Goal: Task Accomplishment & Management: Manage account settings

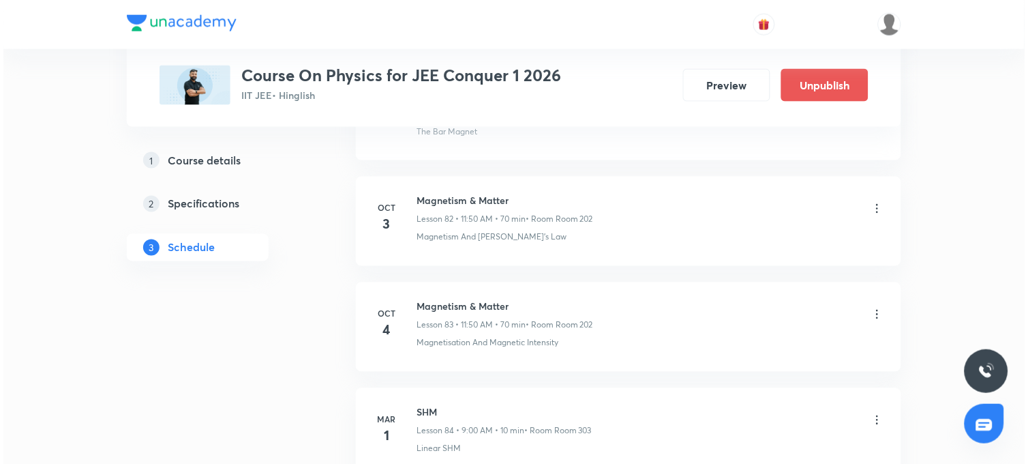
scroll to position [9738, 0]
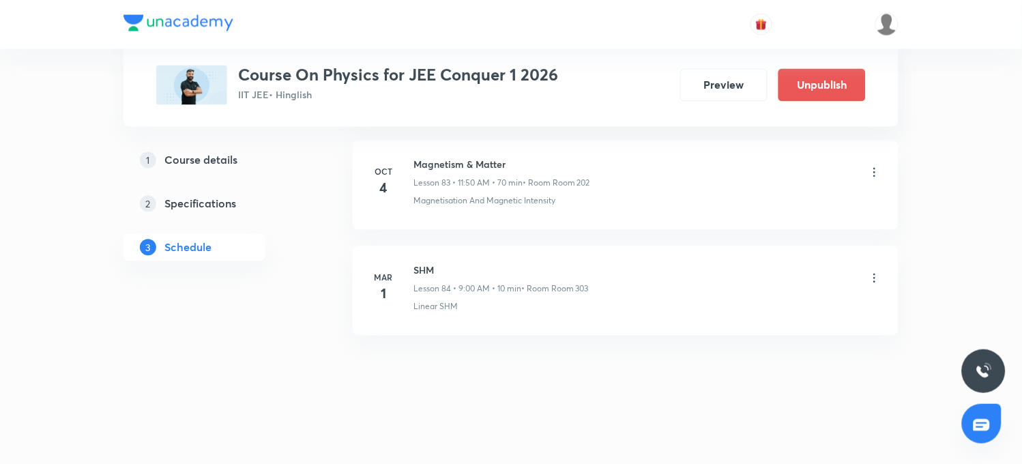
click at [876, 171] on icon at bounding box center [875, 173] width 14 height 14
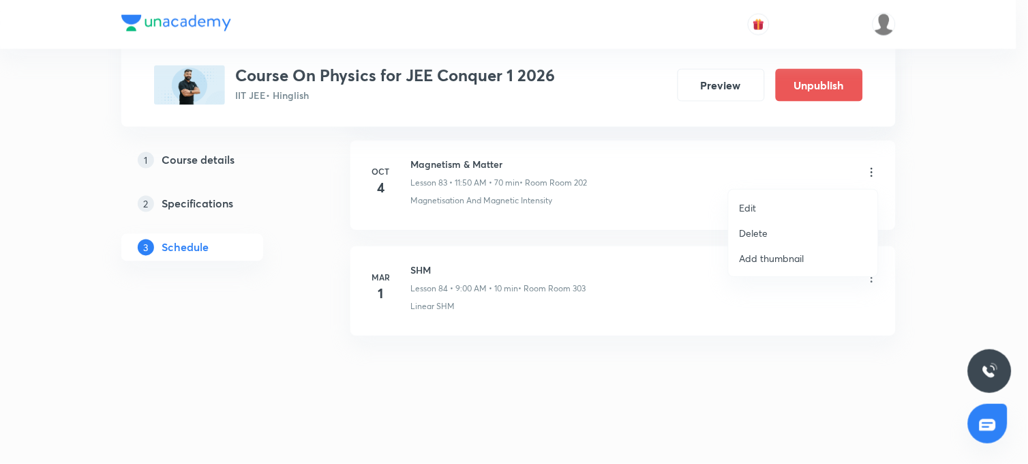
click at [767, 207] on li "Edit" at bounding box center [803, 207] width 149 height 25
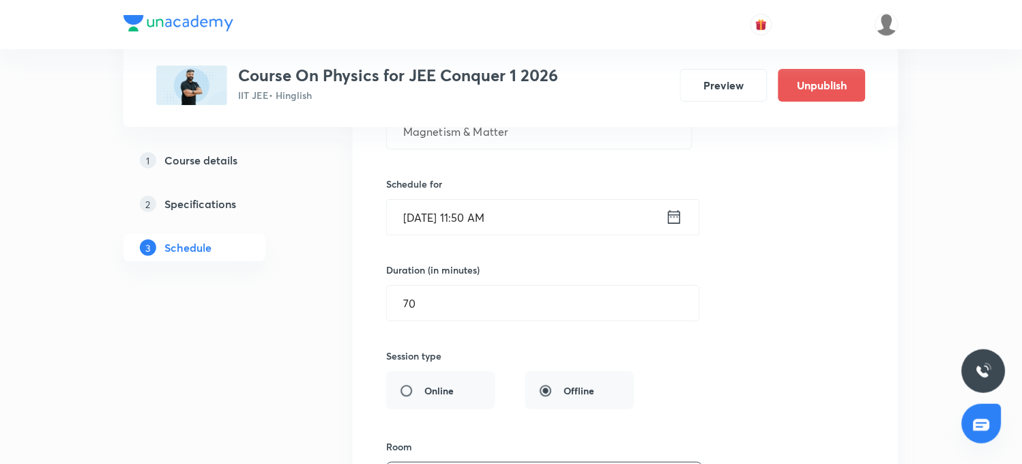
scroll to position [9182, 0]
drag, startPoint x: 677, startPoint y: 230, endPoint x: 671, endPoint y: 233, distance: 7.0
click at [671, 226] on icon at bounding box center [674, 216] width 17 height 19
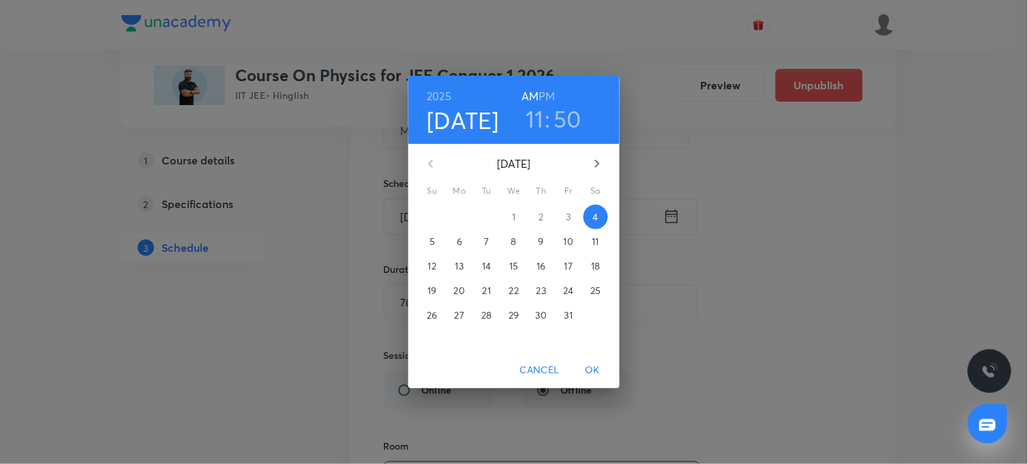
click at [544, 241] on span "9" at bounding box center [541, 242] width 25 height 14
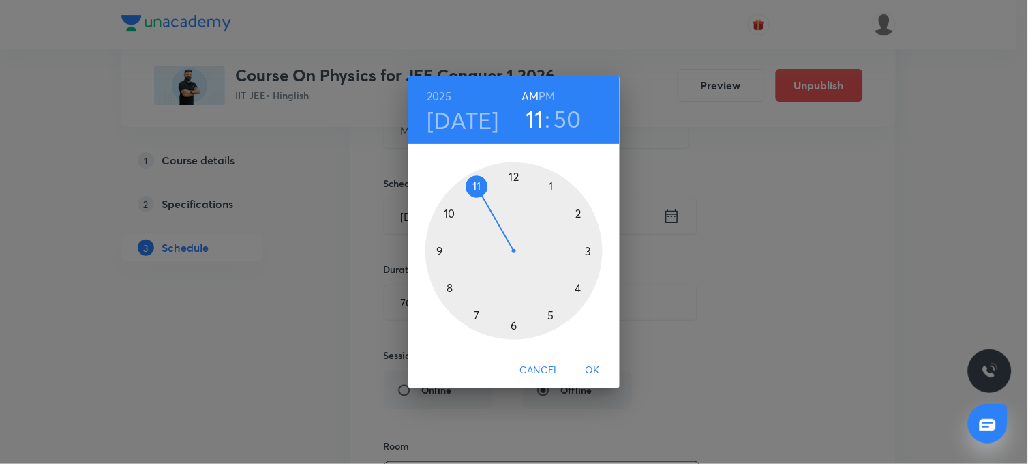
click at [589, 374] on span "OK" at bounding box center [592, 369] width 33 height 17
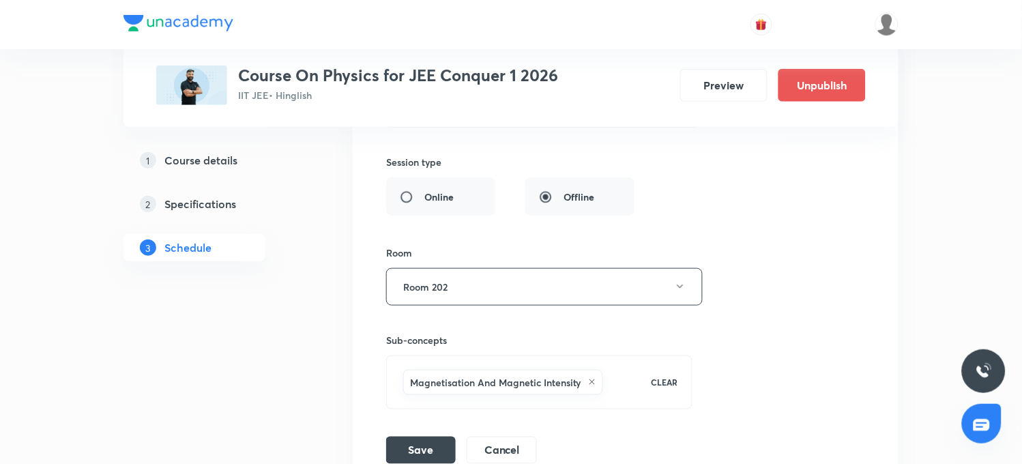
scroll to position [9409, 0]
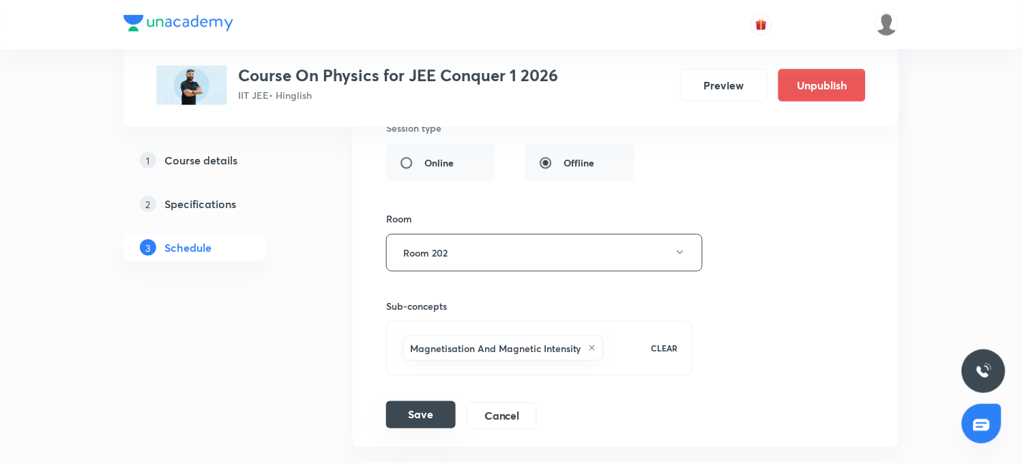
click at [424, 426] on button "Save" at bounding box center [421, 414] width 70 height 27
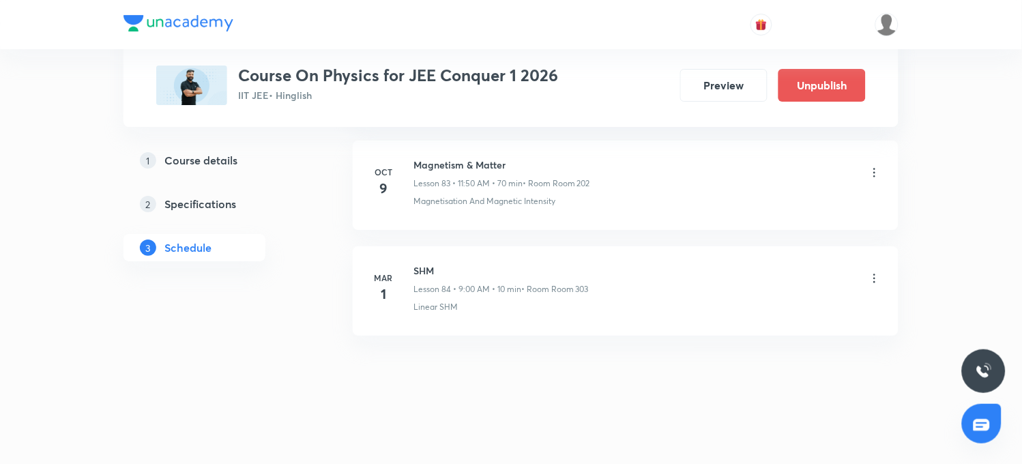
scroll to position [9110, 0]
click at [874, 174] on icon at bounding box center [875, 173] width 14 height 14
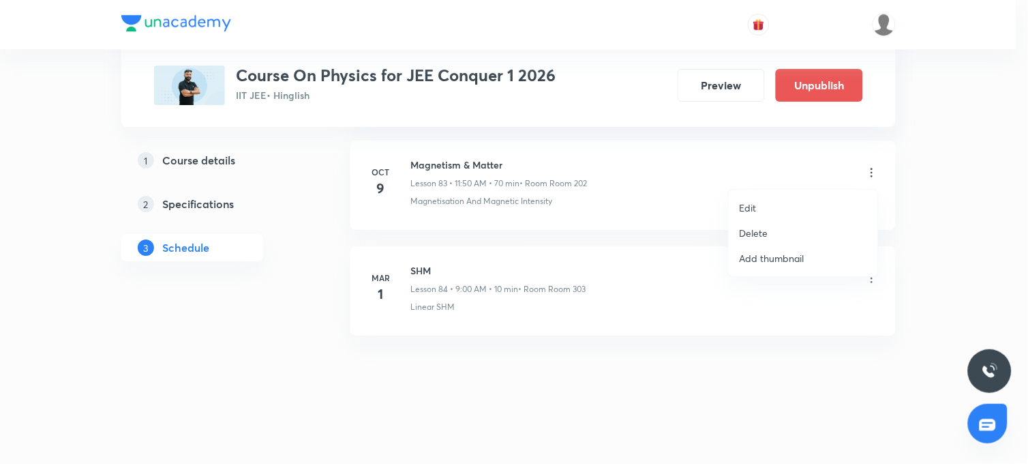
click at [757, 207] on li "Edit" at bounding box center [803, 207] width 149 height 25
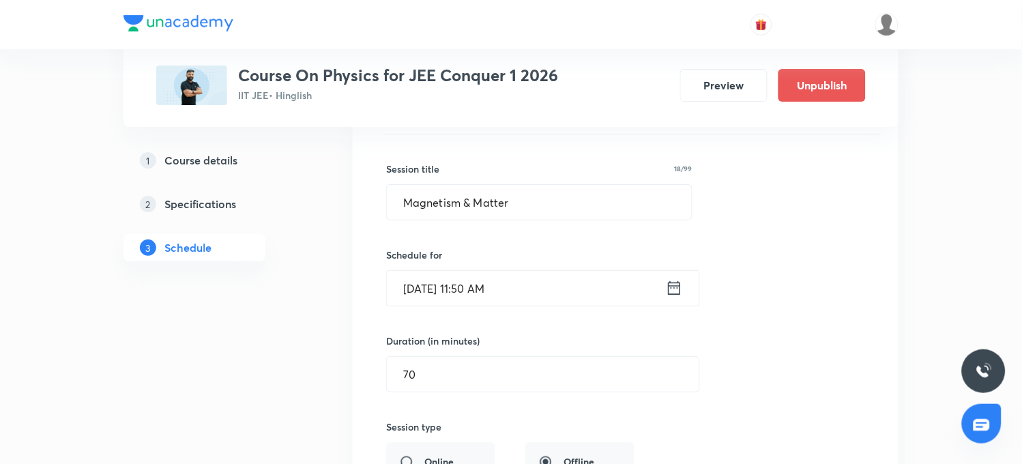
click at [673, 295] on icon at bounding box center [674, 288] width 12 height 14
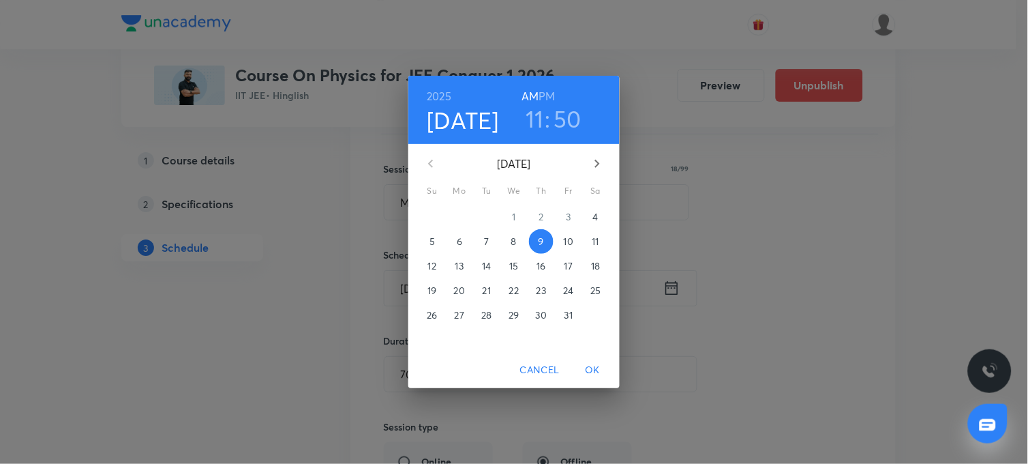
click at [597, 216] on p "4" at bounding box center [595, 217] width 5 height 14
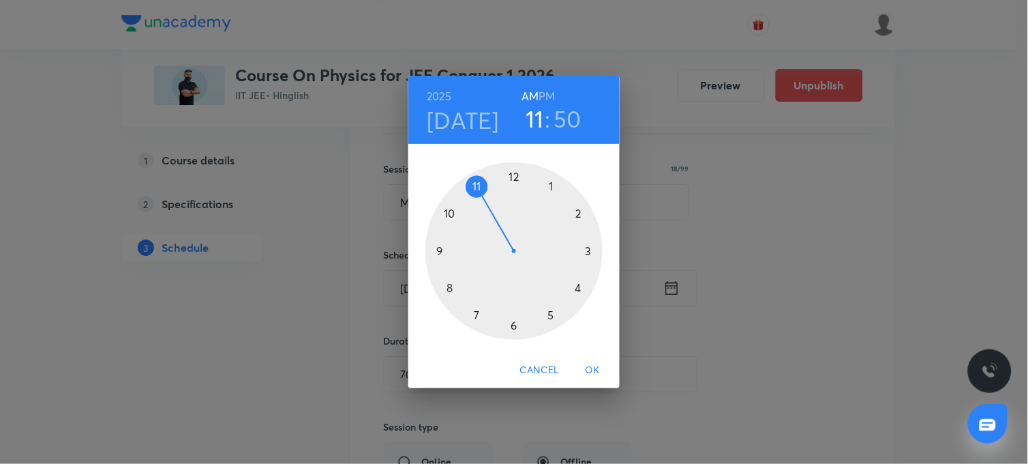
click at [534, 117] on h3 "11" at bounding box center [535, 118] width 18 height 29
click at [450, 216] on div at bounding box center [514, 250] width 177 height 177
click at [514, 328] on div at bounding box center [514, 250] width 177 height 177
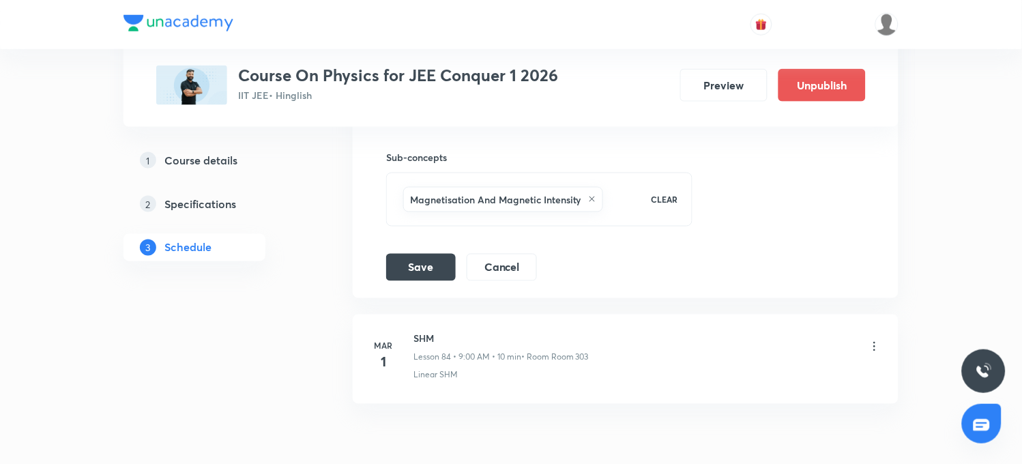
scroll to position [9565, 0]
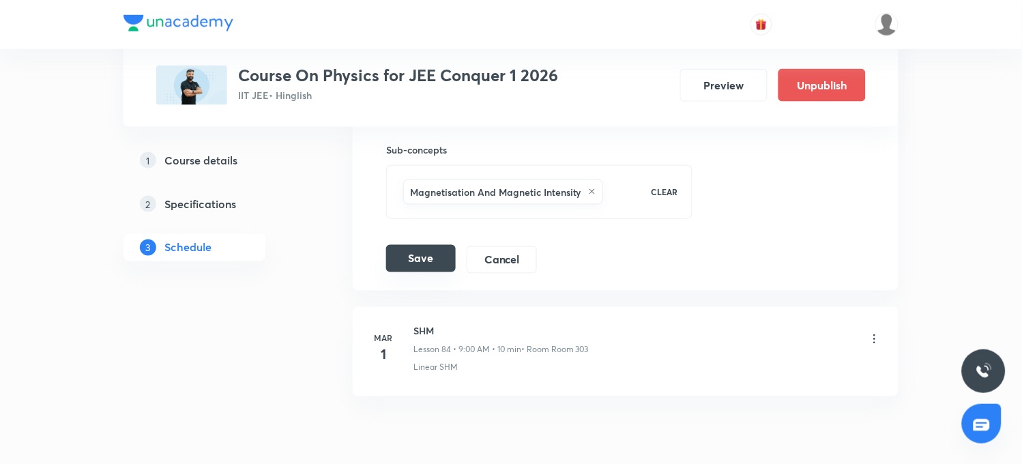
click at [423, 269] on button "Save" at bounding box center [421, 258] width 70 height 27
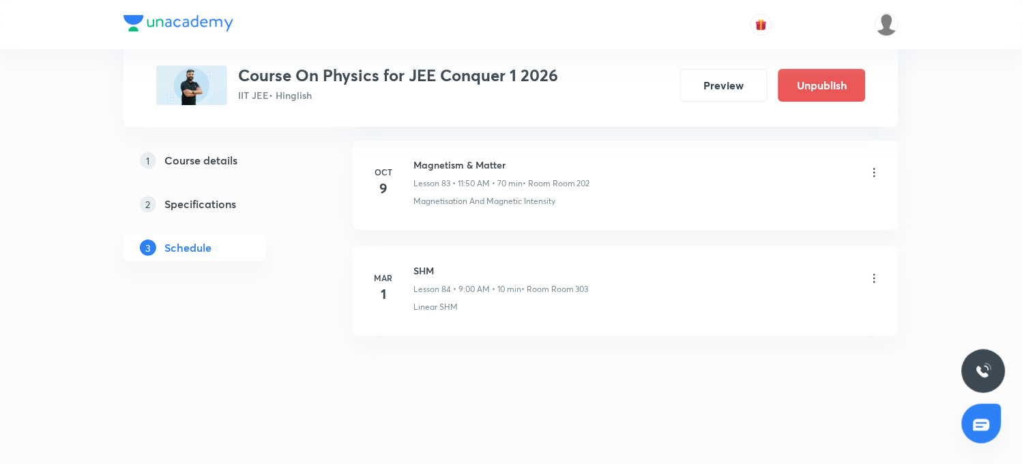
scroll to position [9110, 0]
click at [875, 169] on icon at bounding box center [875, 173] width 14 height 14
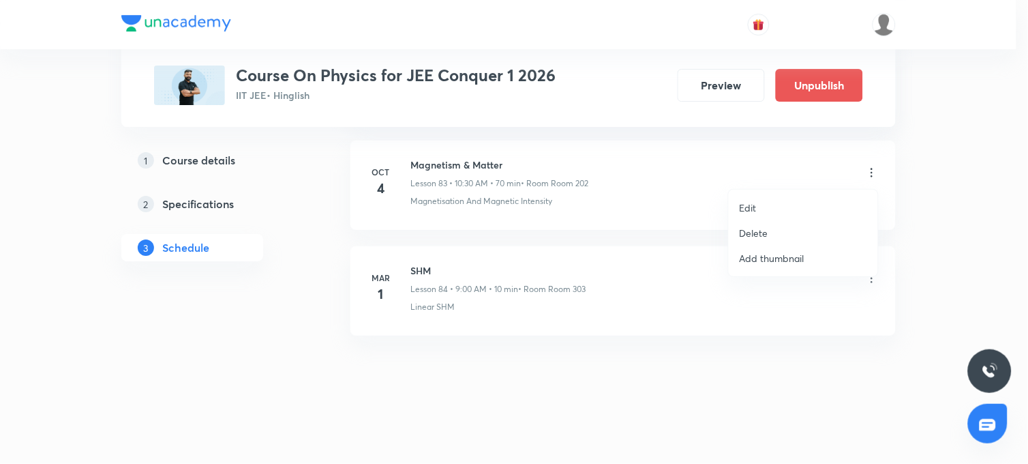
click at [744, 201] on p "Edit" at bounding box center [748, 208] width 17 height 14
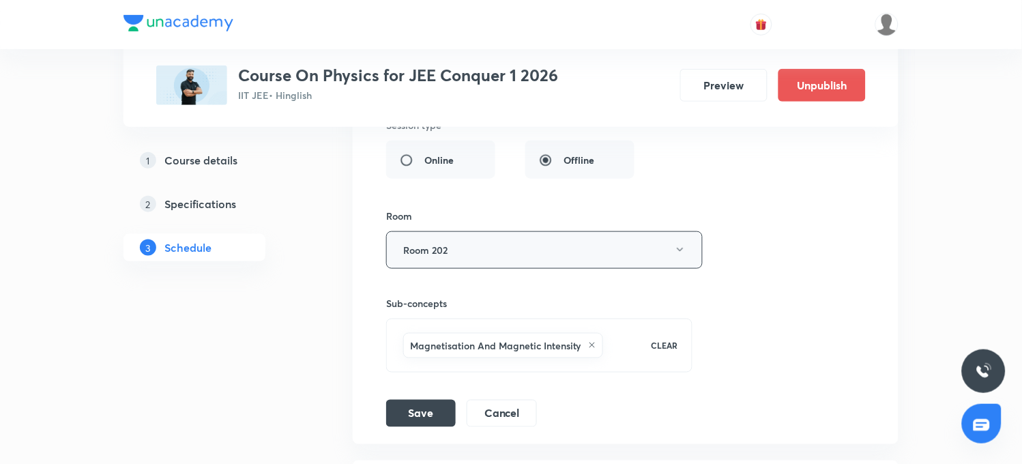
scroll to position [9414, 0]
click at [598, 349] on div "Magnetisation And Magnetic Intensity" at bounding box center [503, 343] width 200 height 25
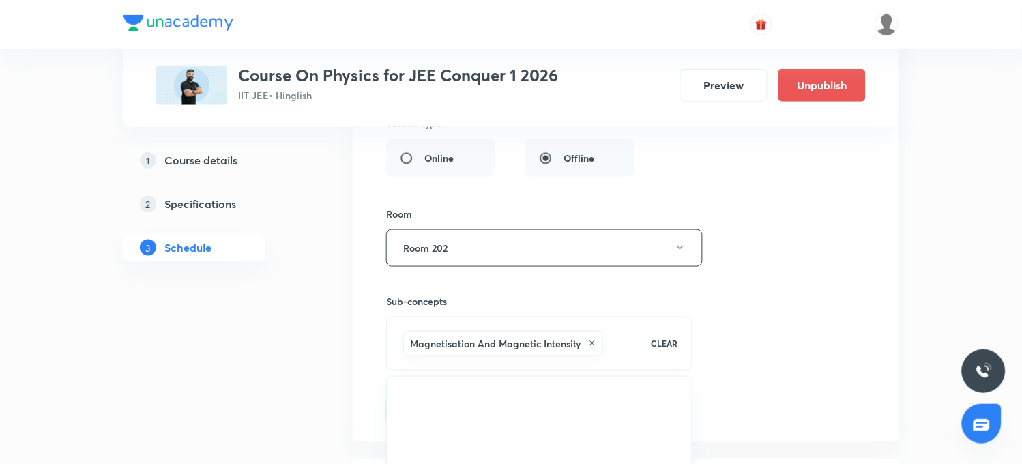
click at [591, 347] on icon at bounding box center [592, 343] width 8 height 8
click at [424, 336] on div "Select concepts that wil be covered in this session" at bounding box center [539, 335] width 306 height 38
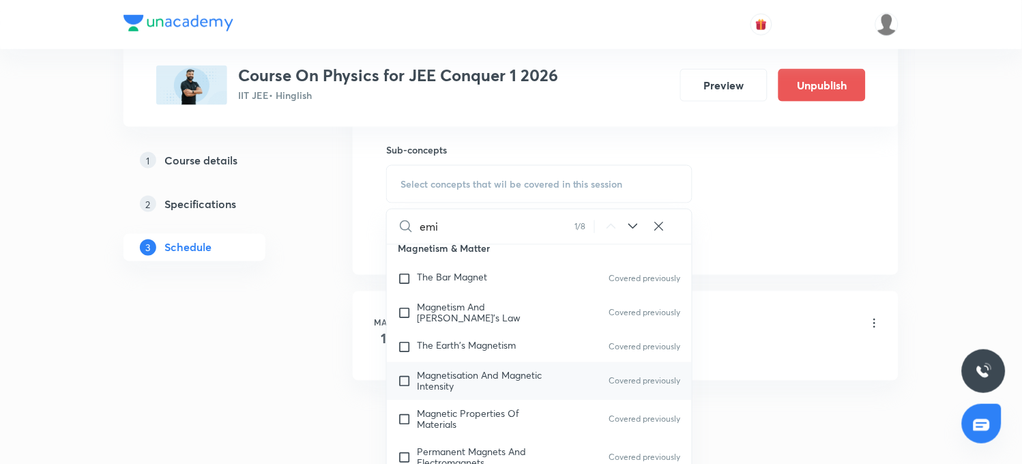
scroll to position [17398, 0]
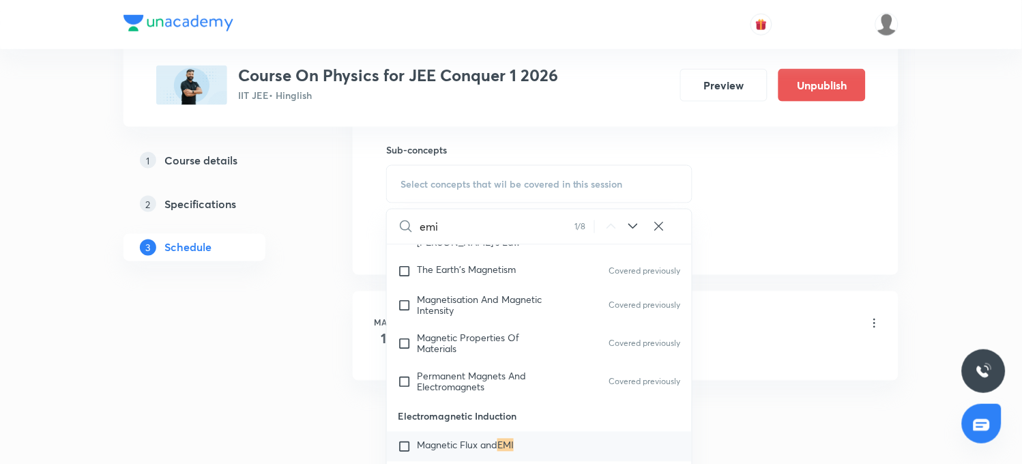
type input "emi"
click at [486, 439] on span "Magnetic Flux and" at bounding box center [457, 445] width 80 height 13
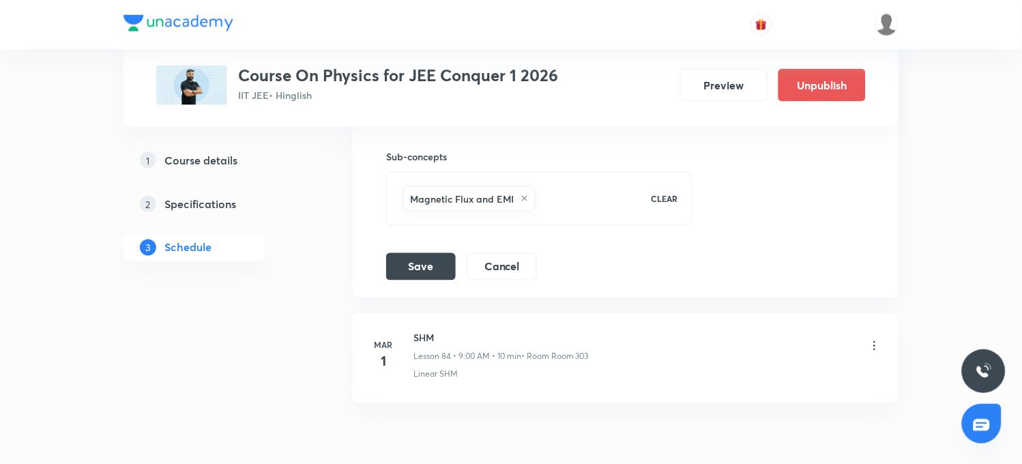
drag, startPoint x: 621, startPoint y: 218, endPoint x: 630, endPoint y: 205, distance: 16.6
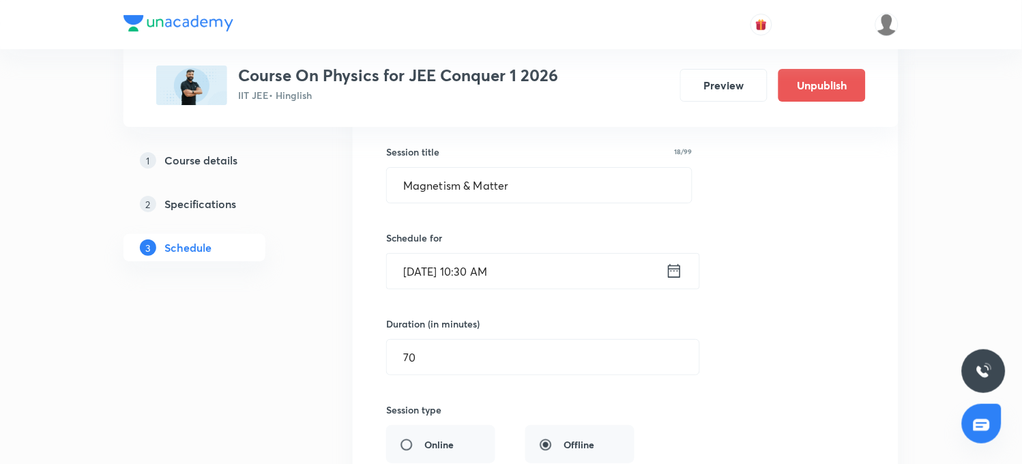
scroll to position [9127, 0]
click at [531, 198] on input "Magnetism & Matter" at bounding box center [539, 185] width 305 height 35
type input "M"
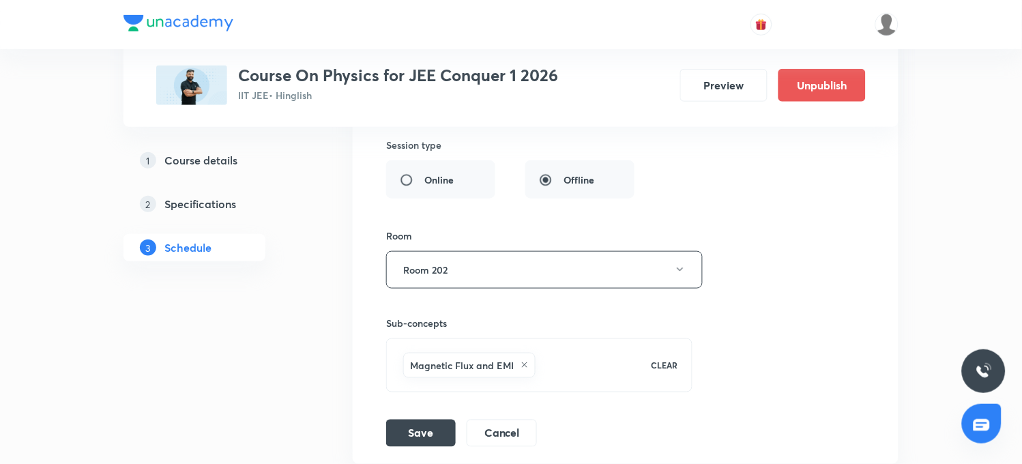
scroll to position [9505, 0]
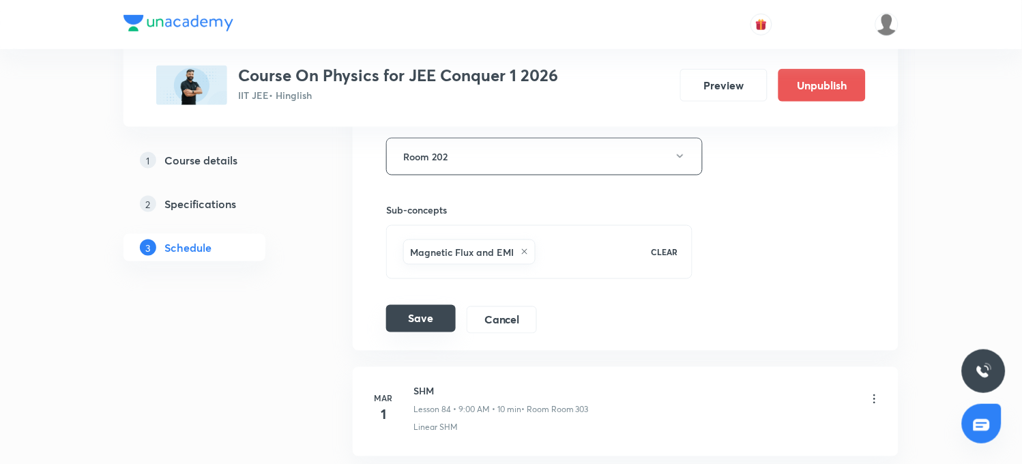
type input "EMI"
click at [424, 332] on button "Save" at bounding box center [421, 318] width 70 height 27
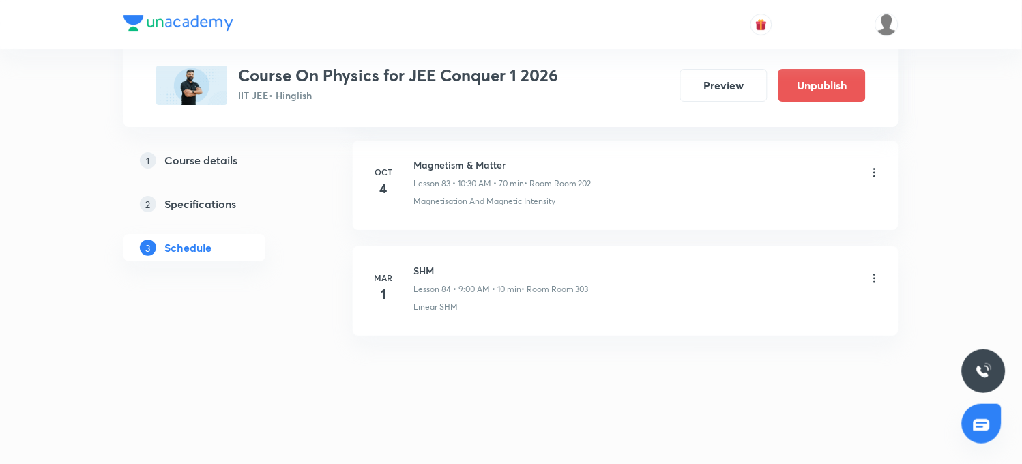
scroll to position [9110, 0]
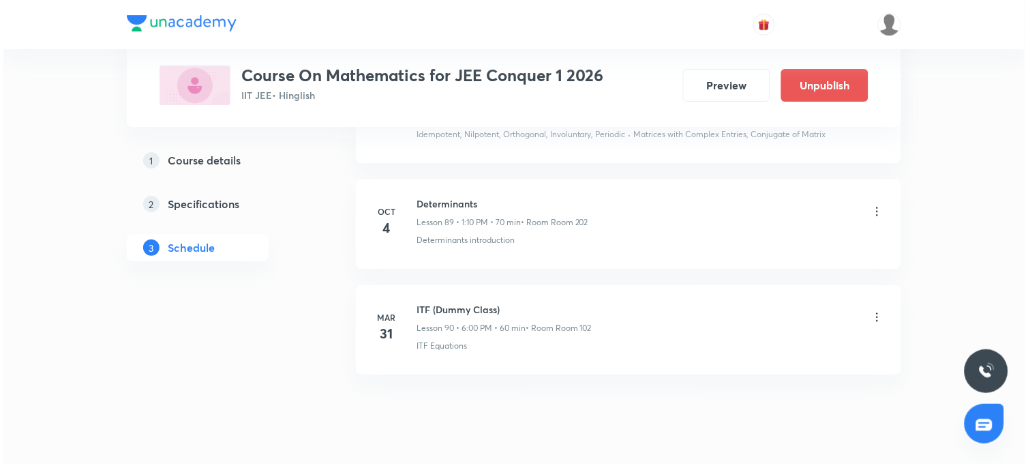
scroll to position [10248, 0]
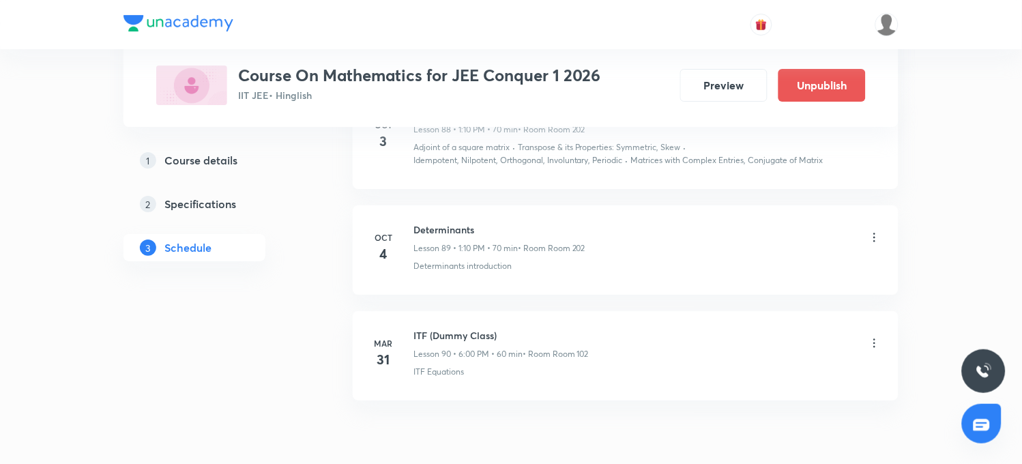
click at [874, 241] on icon at bounding box center [875, 237] width 2 height 9
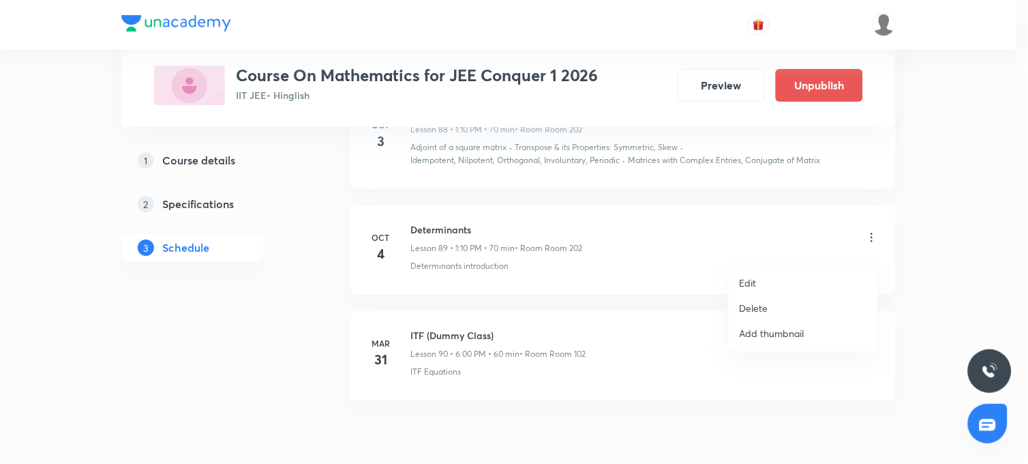
click at [773, 276] on li "Edit" at bounding box center [803, 282] width 149 height 25
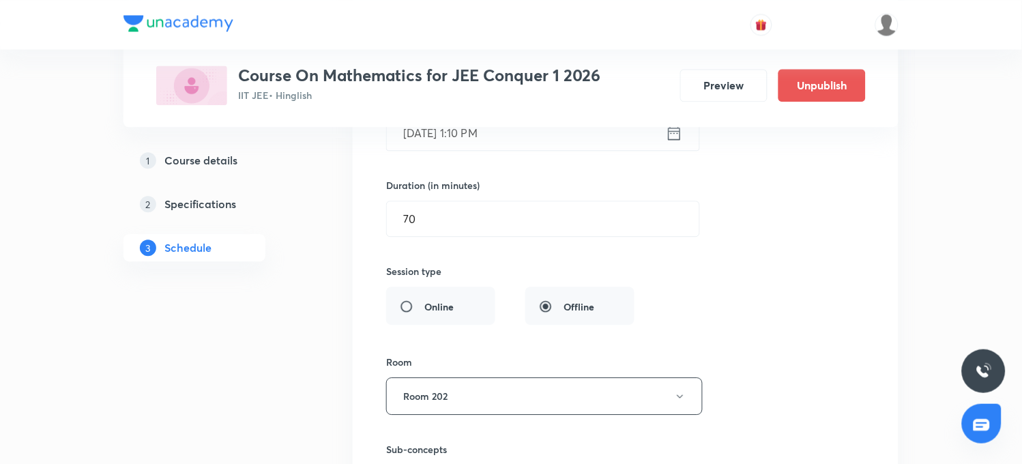
scroll to position [9693, 0]
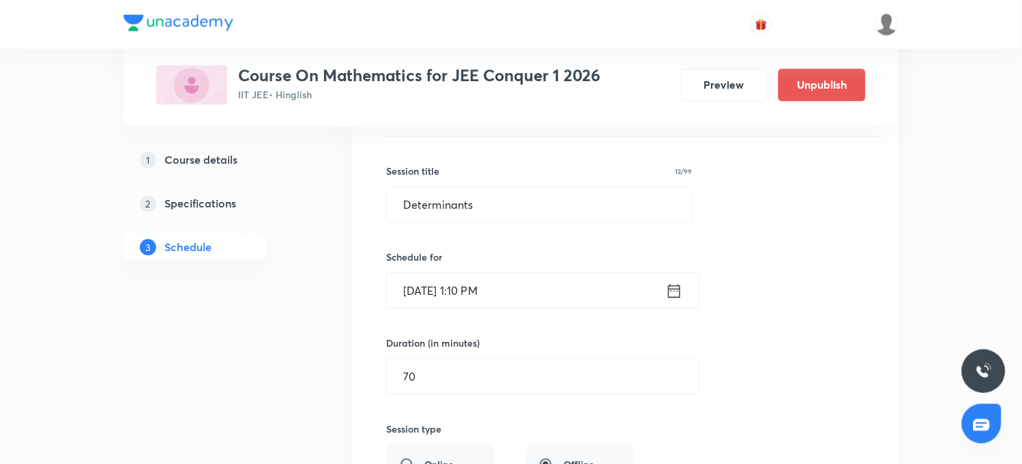
click at [675, 295] on icon at bounding box center [674, 291] width 17 height 19
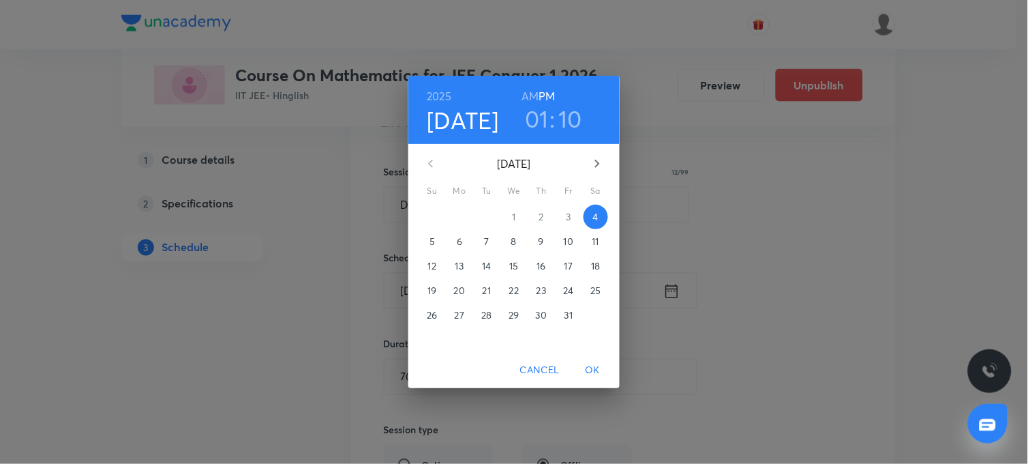
click at [549, 117] on div "01 : 10" at bounding box center [553, 118] width 95 height 29
click at [546, 121] on h3 "01" at bounding box center [537, 118] width 24 height 29
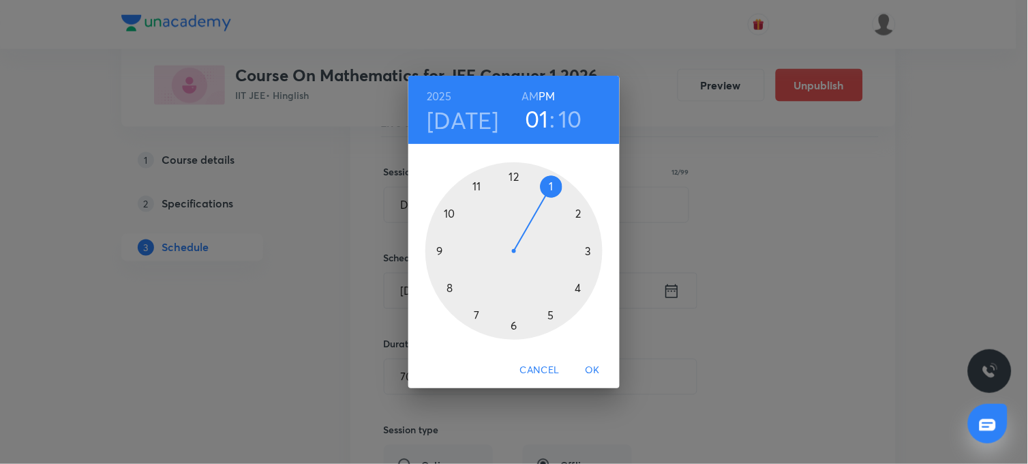
click at [479, 189] on div at bounding box center [514, 250] width 177 height 177
click at [530, 98] on h6 "AM" at bounding box center [530, 96] width 17 height 19
click at [450, 216] on div at bounding box center [514, 250] width 177 height 177
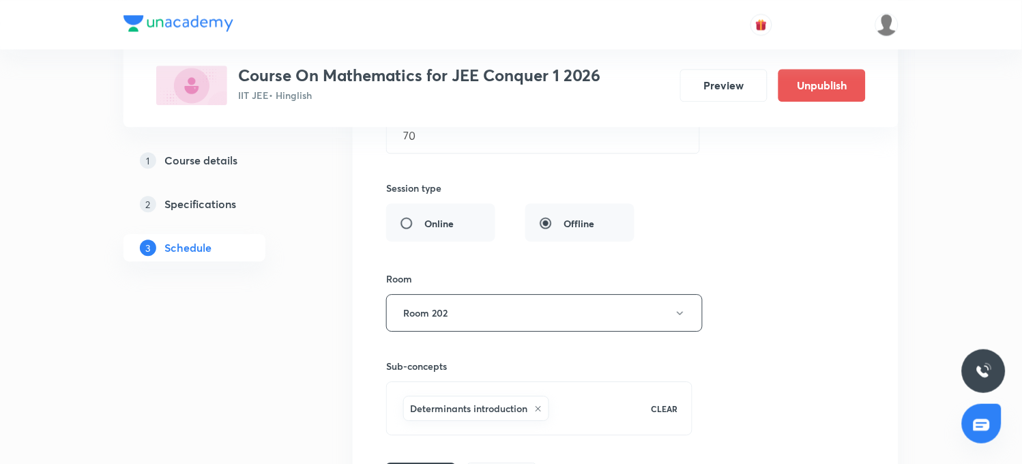
scroll to position [10071, 0]
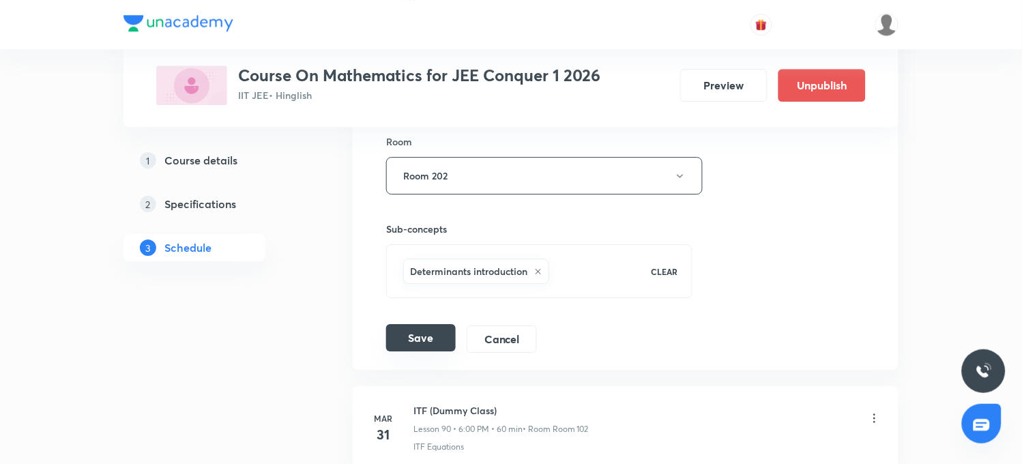
click at [428, 349] on button "Save" at bounding box center [421, 337] width 70 height 27
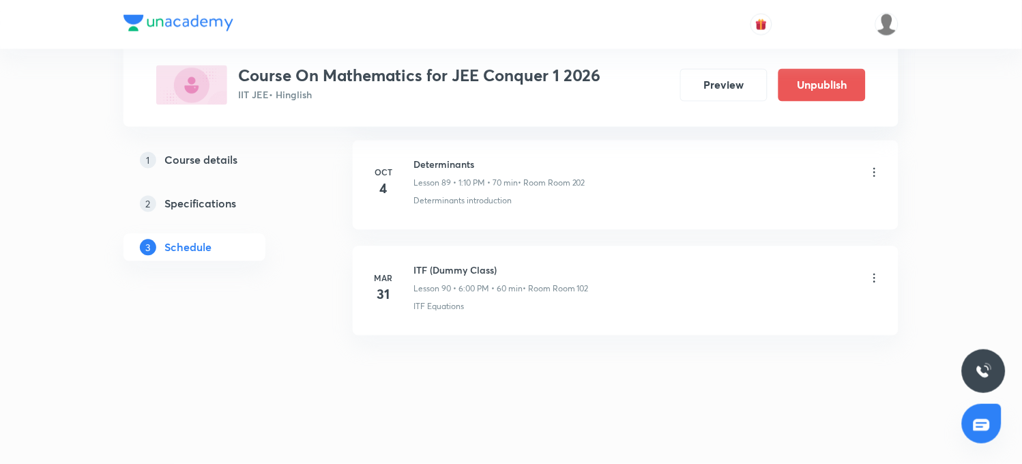
scroll to position [9697, 0]
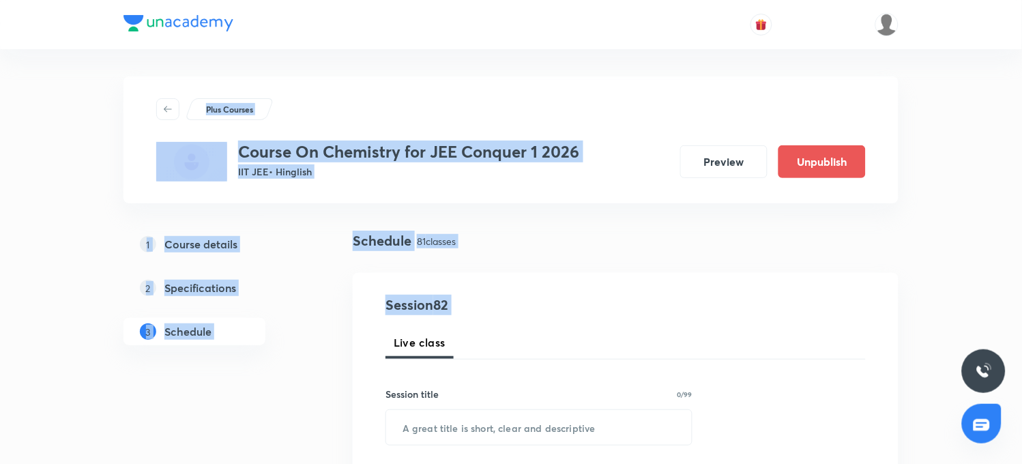
drag, startPoint x: 1020, startPoint y: 11, endPoint x: 956, endPoint y: 246, distance: 243.7
drag, startPoint x: 956, startPoint y: 246, endPoint x: 911, endPoint y: 192, distance: 70.2
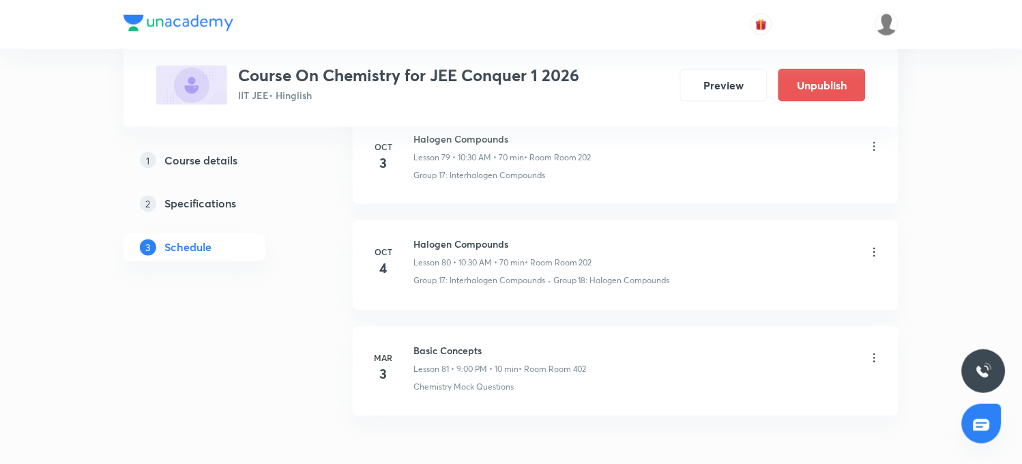
scroll to position [9573, 0]
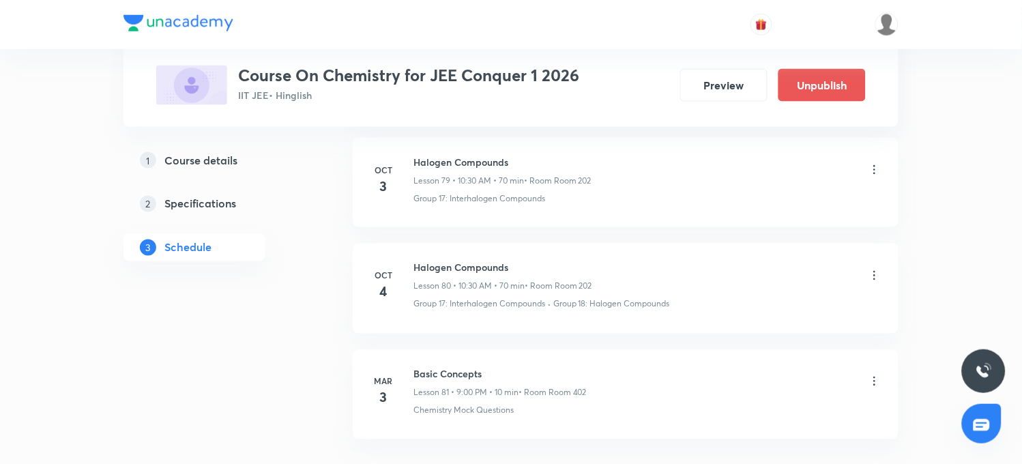
click at [873, 269] on icon at bounding box center [875, 276] width 14 height 14
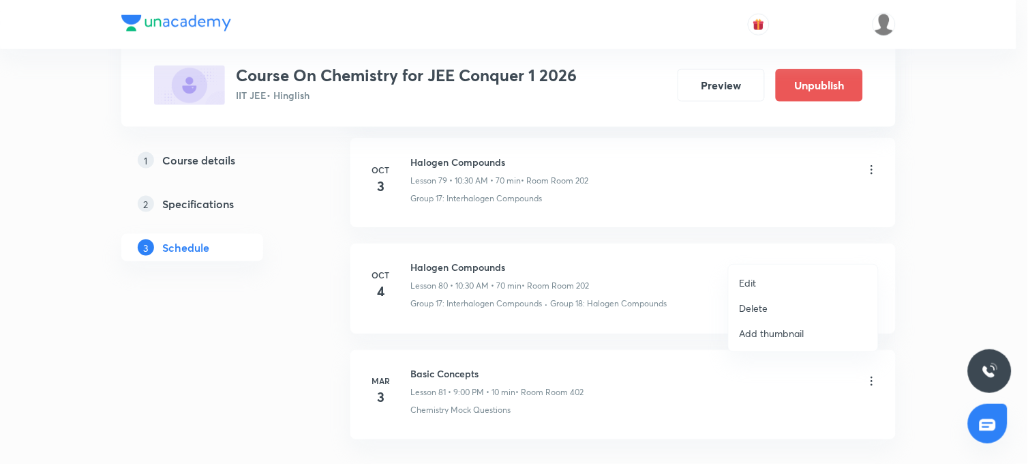
click at [775, 280] on li "Edit" at bounding box center [803, 282] width 149 height 25
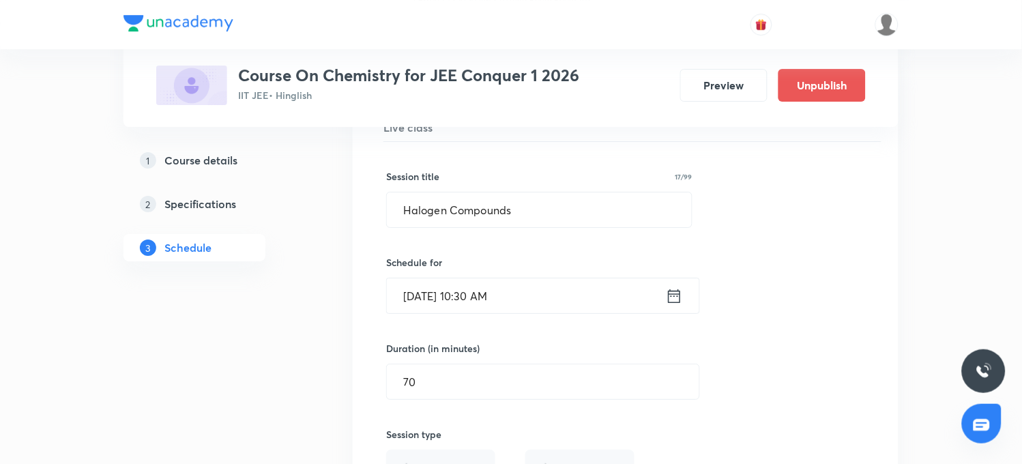
scroll to position [9043, 0]
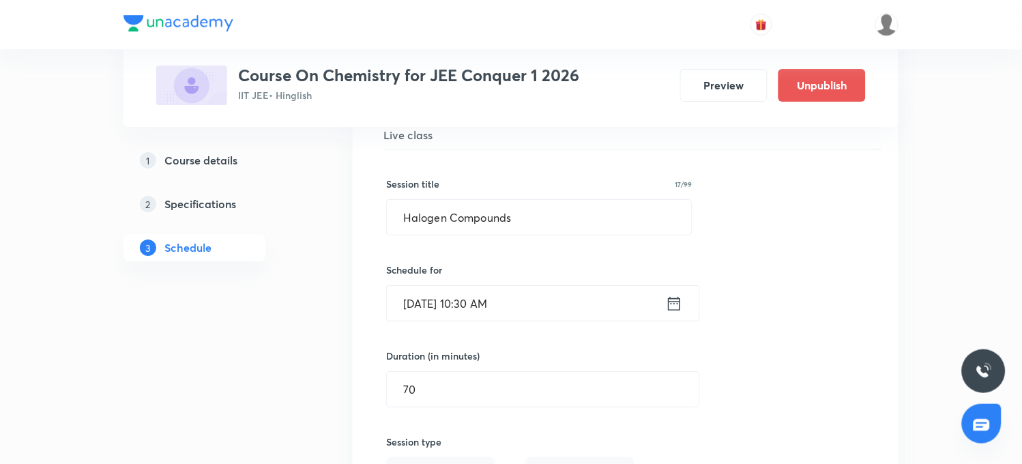
click at [675, 294] on icon at bounding box center [674, 303] width 17 height 19
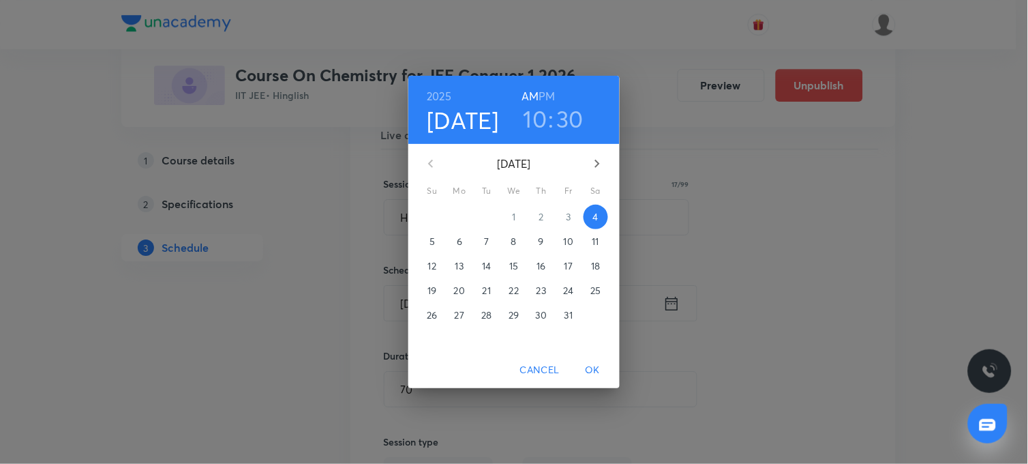
click at [516, 241] on p "8" at bounding box center [513, 242] width 5 height 14
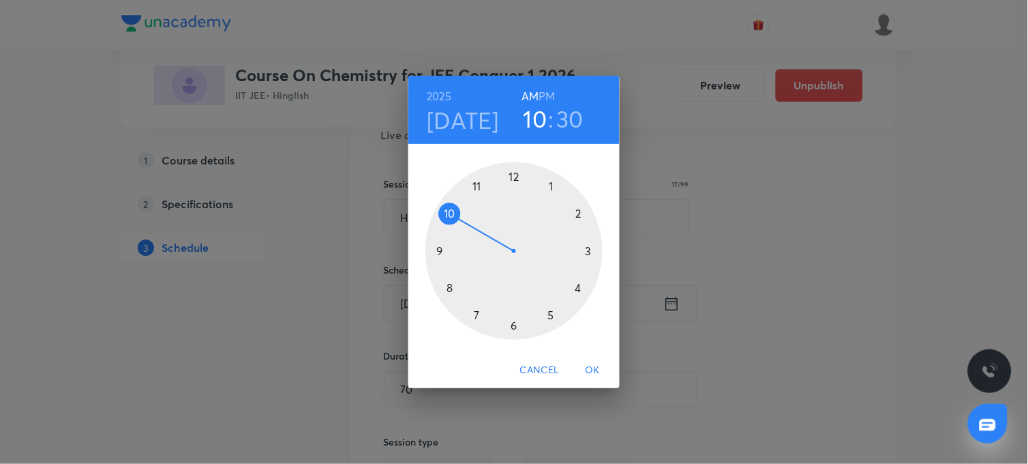
click at [593, 370] on span "OK" at bounding box center [592, 369] width 33 height 17
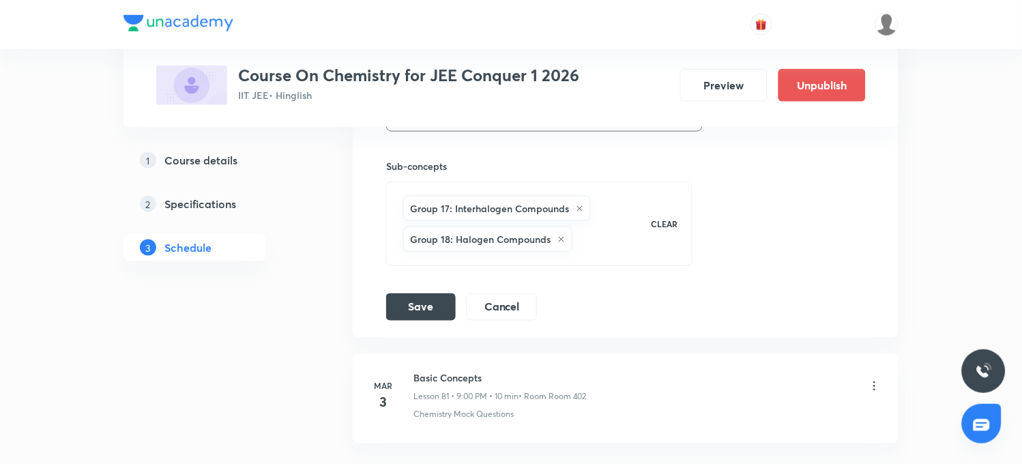
scroll to position [9498, 0]
click at [424, 291] on button "Save" at bounding box center [421, 304] width 70 height 27
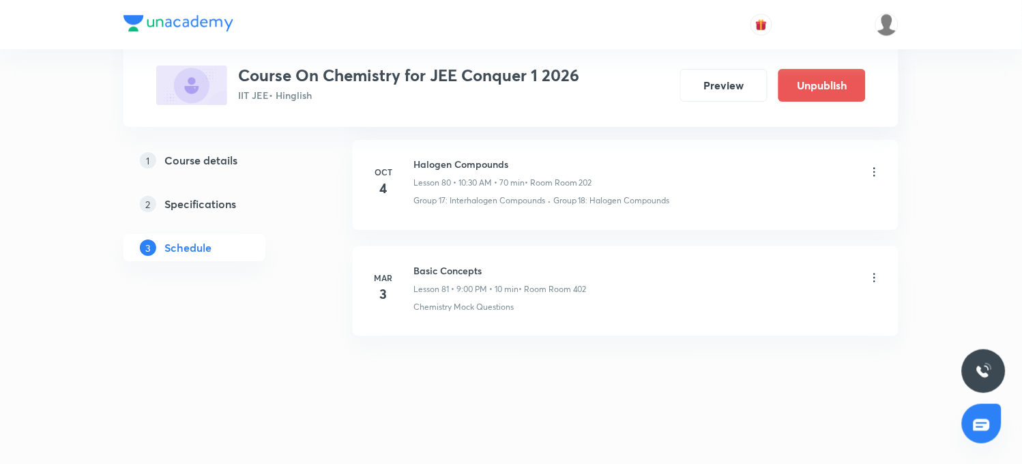
scroll to position [9023, 0]
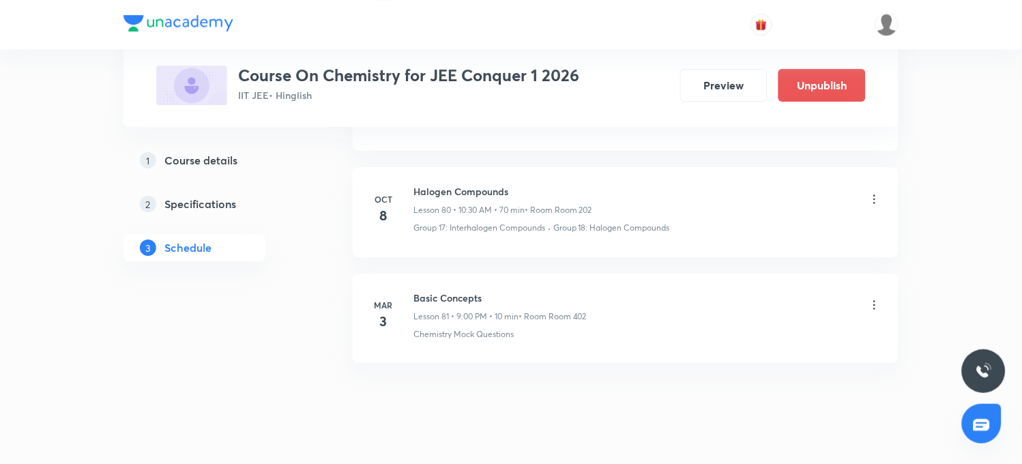
click at [876, 192] on icon at bounding box center [875, 199] width 14 height 14
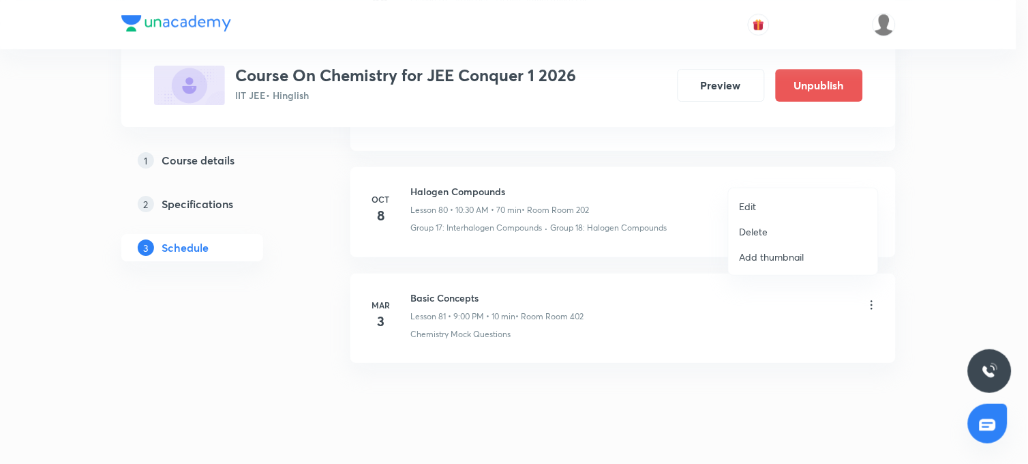
click at [760, 201] on li "Edit" at bounding box center [803, 206] width 149 height 25
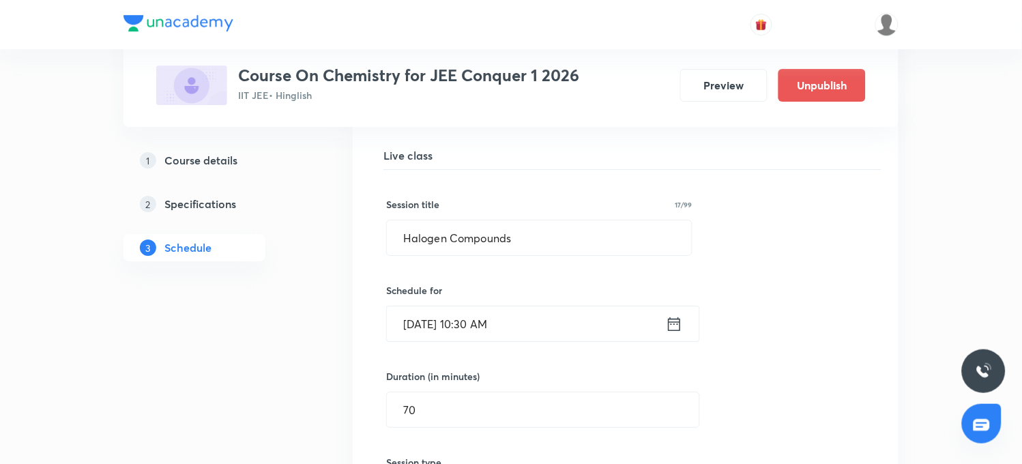
click at [678, 314] on icon at bounding box center [674, 323] width 17 height 19
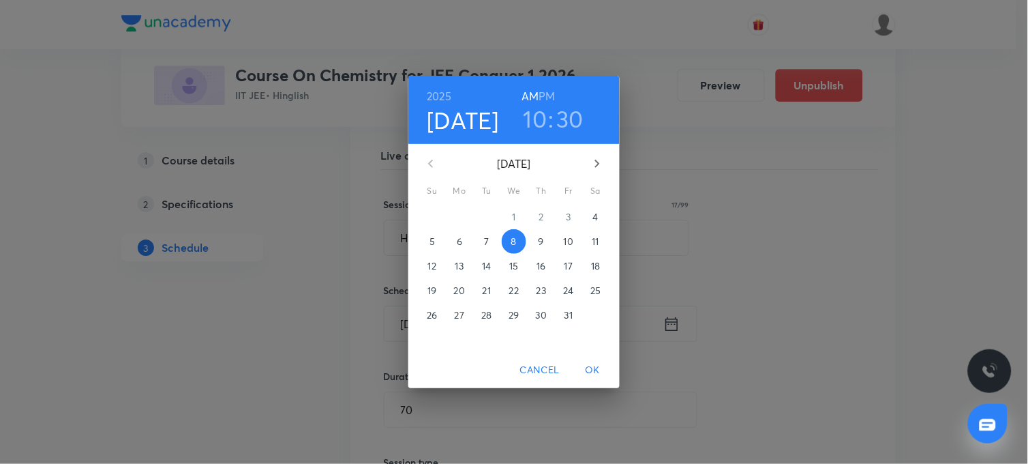
click at [591, 207] on button "4" at bounding box center [596, 217] width 25 height 25
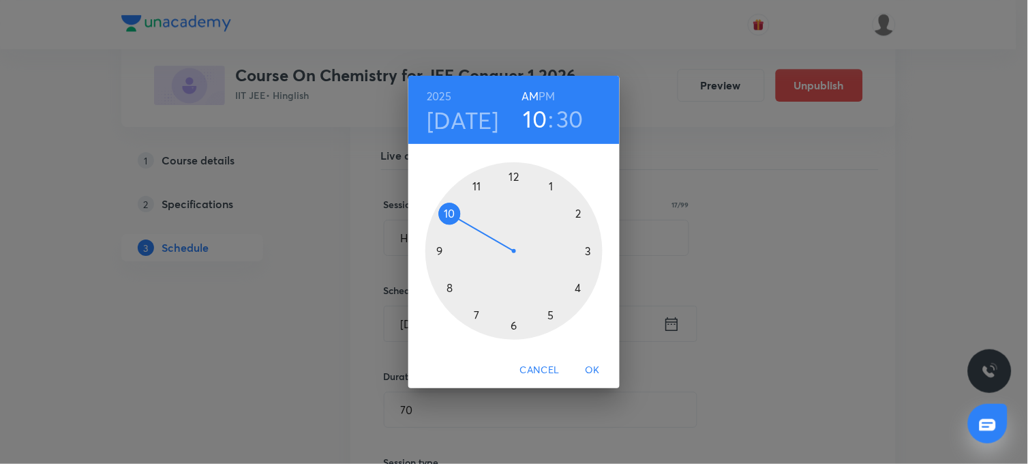
click at [550, 188] on div at bounding box center [514, 250] width 177 height 177
click at [553, 97] on h6 "PM" at bounding box center [547, 96] width 16 height 19
click at [576, 215] on div at bounding box center [514, 250] width 177 height 177
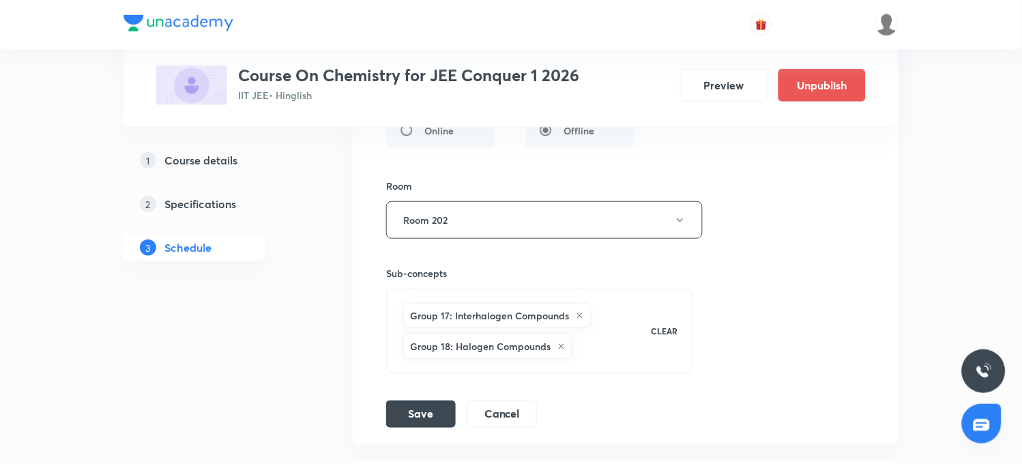
scroll to position [9401, 0]
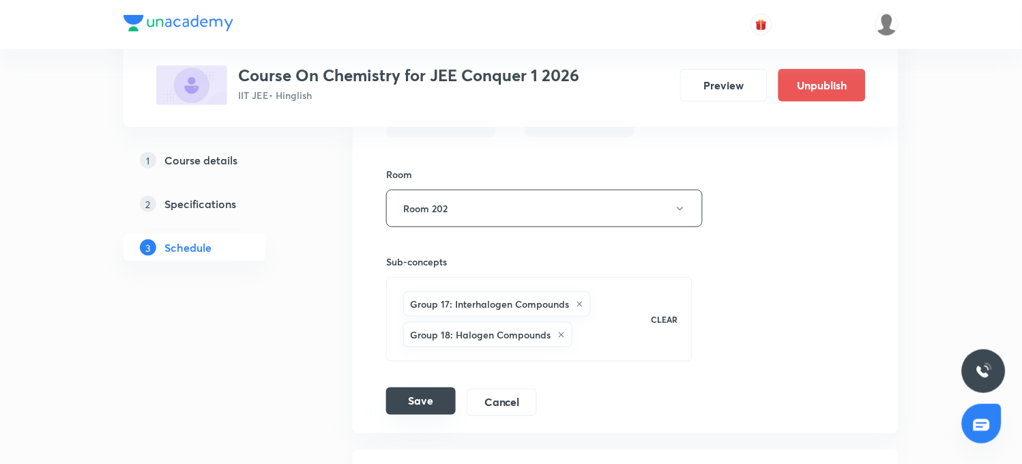
click at [417, 387] on button "Save" at bounding box center [421, 400] width 70 height 27
